Goal: Check status: Check status

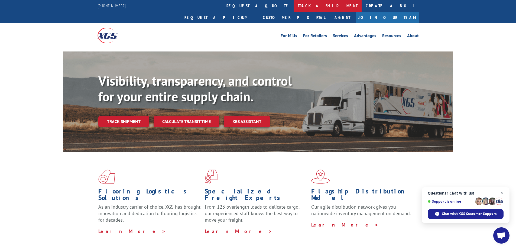
click at [293, 7] on link "track a shipment" at bounding box center [327, 6] width 68 height 12
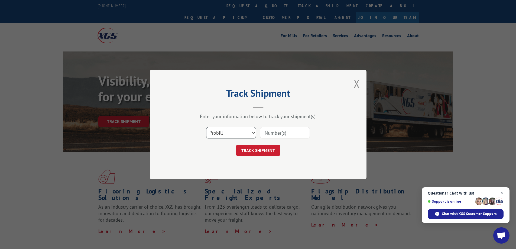
click at [248, 133] on select "Select category... Probill BOL PO" at bounding box center [231, 132] width 50 height 11
click at [290, 135] on input at bounding box center [285, 132] width 50 height 11
paste input "50862391"
type input "50862391"
click at [227, 129] on select "Select category... Probill BOL PO" at bounding box center [231, 132] width 50 height 11
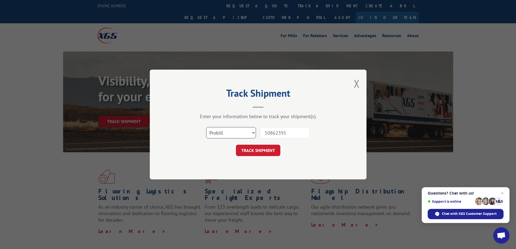
select select "bol"
click at [206, 127] on select "Select category... Probill BOL PO" at bounding box center [231, 132] width 50 height 11
click at [254, 150] on button "TRACK SHIPMENT" at bounding box center [258, 150] width 44 height 11
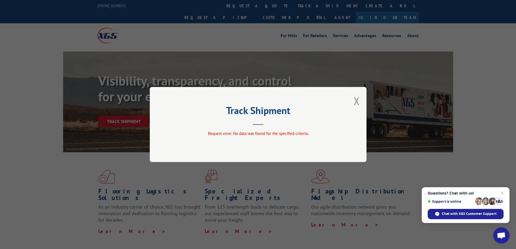
drag, startPoint x: 334, startPoint y: 50, endPoint x: 333, endPoint y: 52, distance: 2.8
click at [334, 50] on div "Track Shipment Request error: No data was found for the specified criteria." at bounding box center [258, 124] width 516 height 249
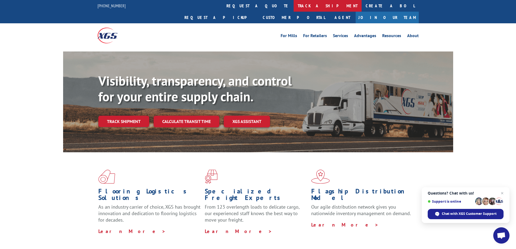
click at [293, 7] on link "track a shipment" at bounding box center [327, 6] width 68 height 12
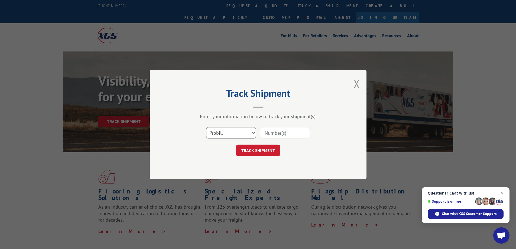
click at [218, 136] on select "Select category... Probill BOL PO" at bounding box center [231, 132] width 50 height 11
click at [288, 133] on input at bounding box center [285, 132] width 50 height 11
paste input "50862391"
type input "50862391"
click at [260, 151] on button "TRACK SHIPMENT" at bounding box center [258, 150] width 44 height 11
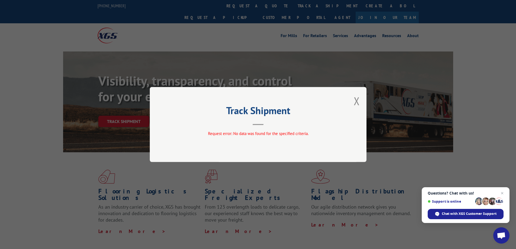
click at [352, 103] on div "Track Shipment Request error: No data was found for the specified criteria." at bounding box center [258, 124] width 217 height 75
click at [354, 98] on button "Close modal" at bounding box center [357, 101] width 6 height 14
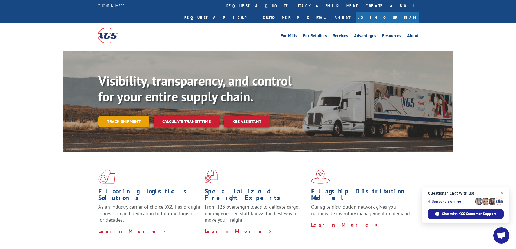
click at [121, 116] on link "Track shipment" at bounding box center [123, 121] width 51 height 11
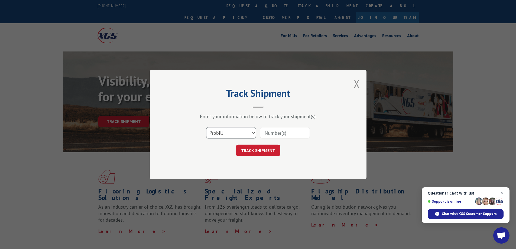
click at [229, 133] on select "Select category... Probill BOL PO" at bounding box center [231, 132] width 50 height 11
select select "po"
click at [206, 127] on select "Select category... Probill BOL PO" at bounding box center [231, 132] width 50 height 11
click at [282, 135] on input at bounding box center [285, 132] width 50 height 11
click at [280, 131] on input at bounding box center [285, 132] width 50 height 11
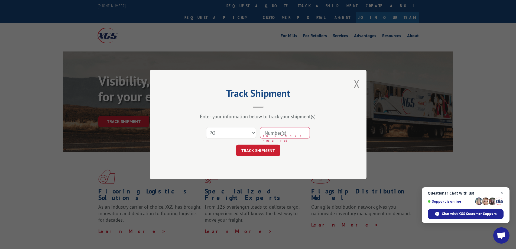
paste input "174294"
type input "174294"
click at [257, 152] on button "TRACK SHIPMENT" at bounding box center [258, 150] width 44 height 11
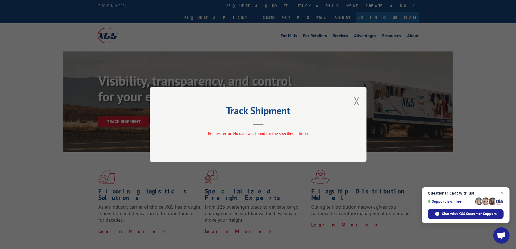
click at [402, 66] on div "Track Shipment Request error: No data was found for the specified criteria." at bounding box center [258, 124] width 516 height 249
click at [354, 102] on button "Close modal" at bounding box center [357, 101] width 6 height 14
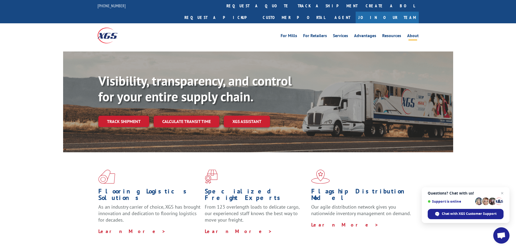
click at [408, 34] on link "About" at bounding box center [413, 37] width 12 height 6
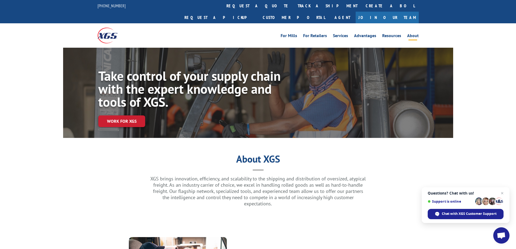
scroll to position [27, 0]
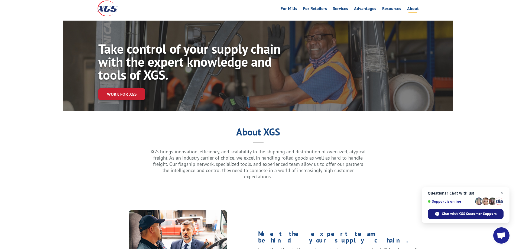
click at [459, 211] on div "Chat with XGS Customer Support" at bounding box center [465, 214] width 76 height 10
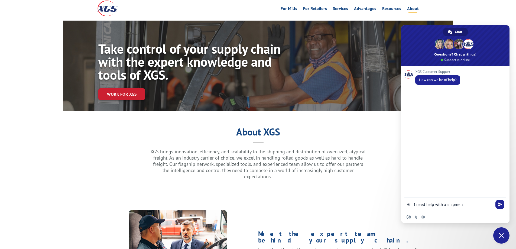
type textarea "Hi!! I need help with a shipment"
